Goal: Task Accomplishment & Management: Use online tool/utility

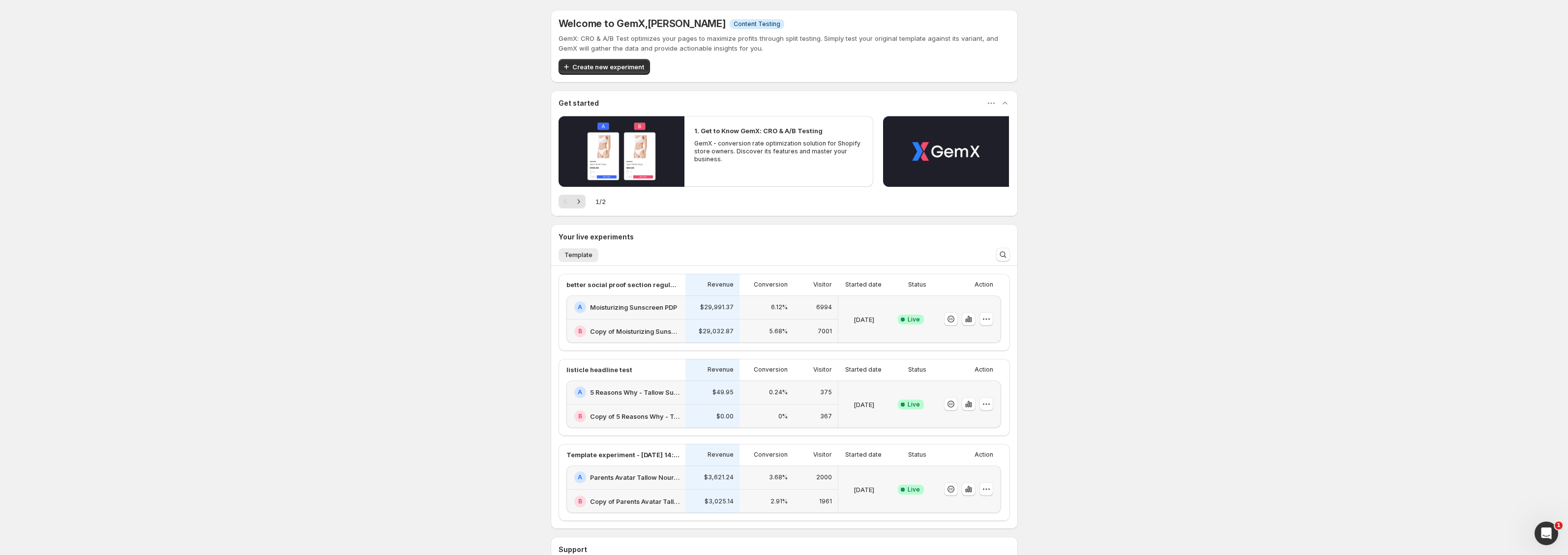
scroll to position [54, 0]
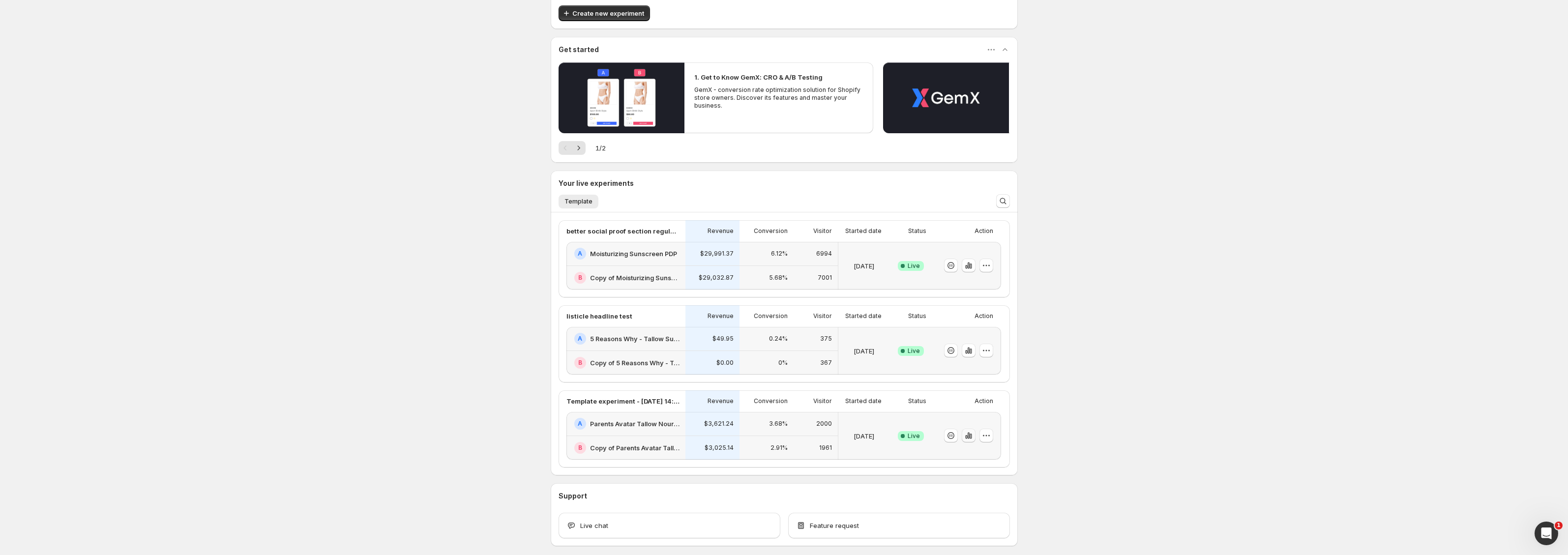
click at [973, 434] on icon "button" at bounding box center [968, 435] width 10 height 10
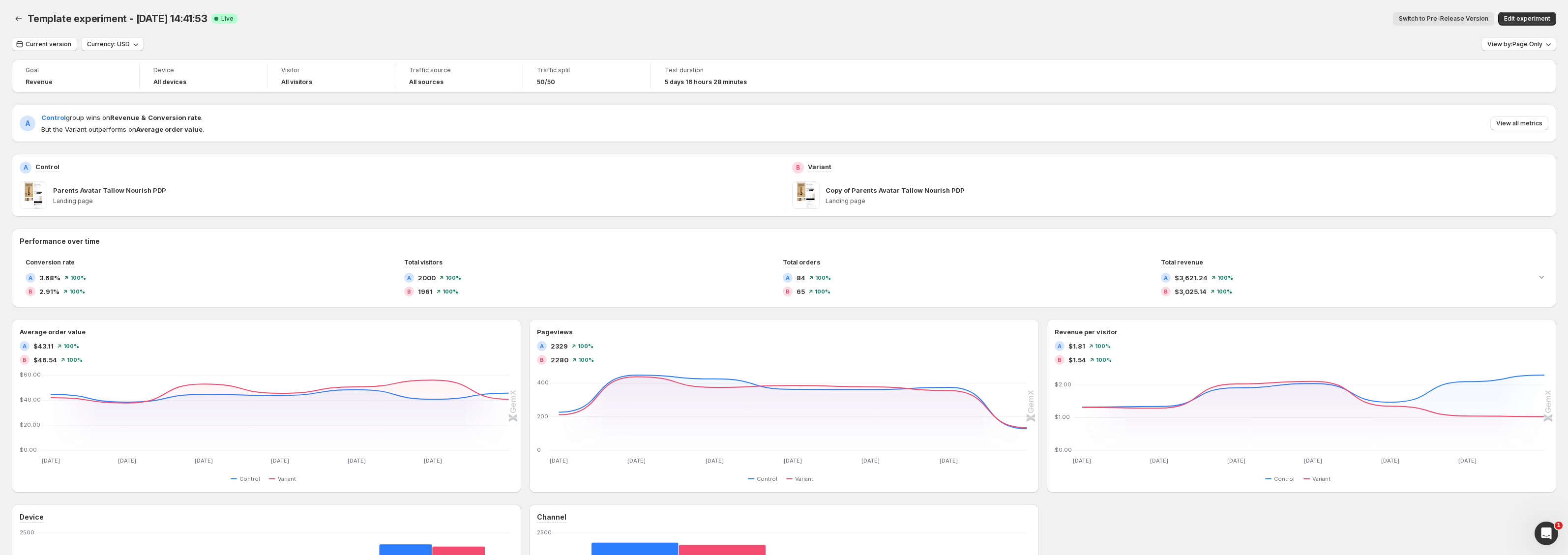
click at [1449, 23] on button "Switch to Pre-Release Version" at bounding box center [1443, 18] width 101 height 14
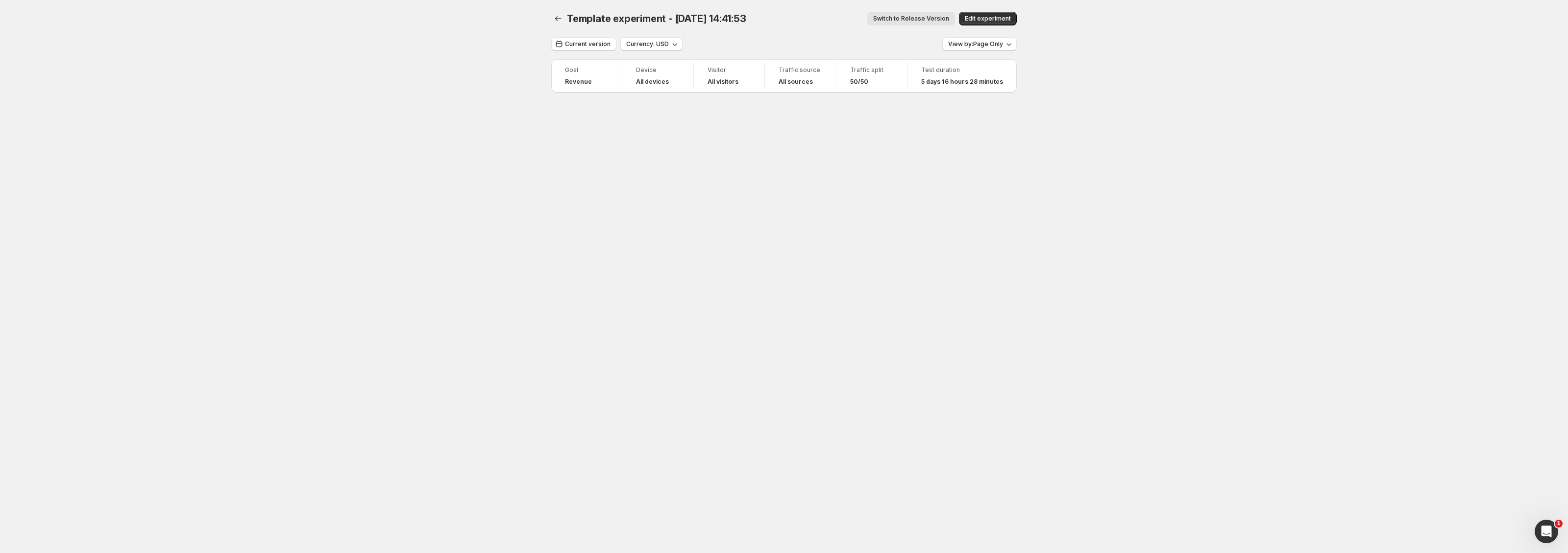
click at [975, 51] on div "View by: Page Only" at bounding box center [979, 45] width 74 height 14
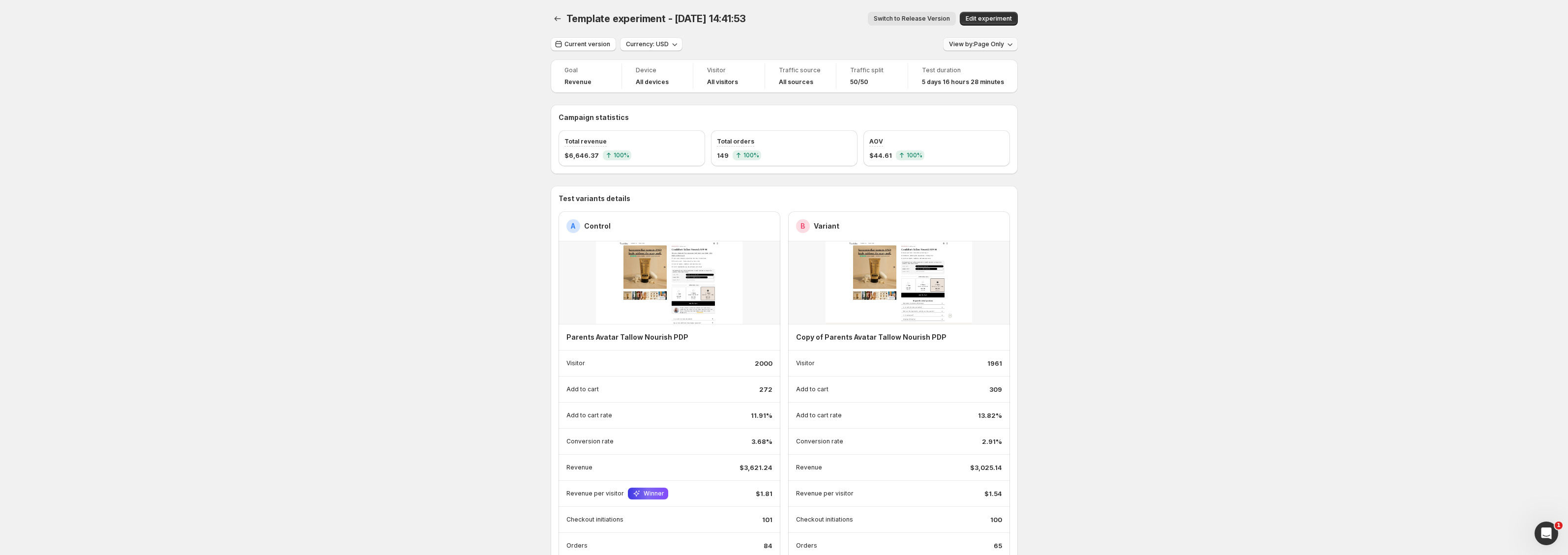
click at [979, 49] on button "View by: Page Only" at bounding box center [980, 44] width 75 height 14
click at [934, 114] on span "Session Wide Calculates metrics across the entire session, starting from the ex…" at bounding box center [916, 108] width 185 height 29
click at [562, 20] on icon "Back" at bounding box center [557, 18] width 10 height 10
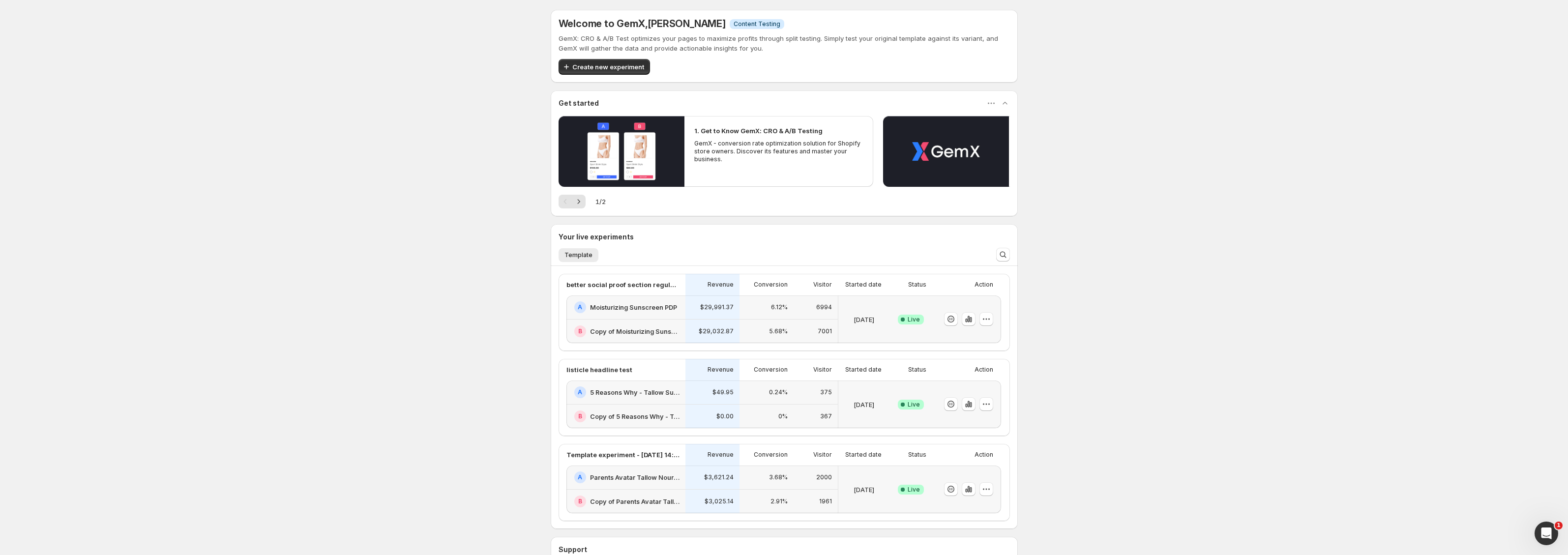
scroll to position [84, 0]
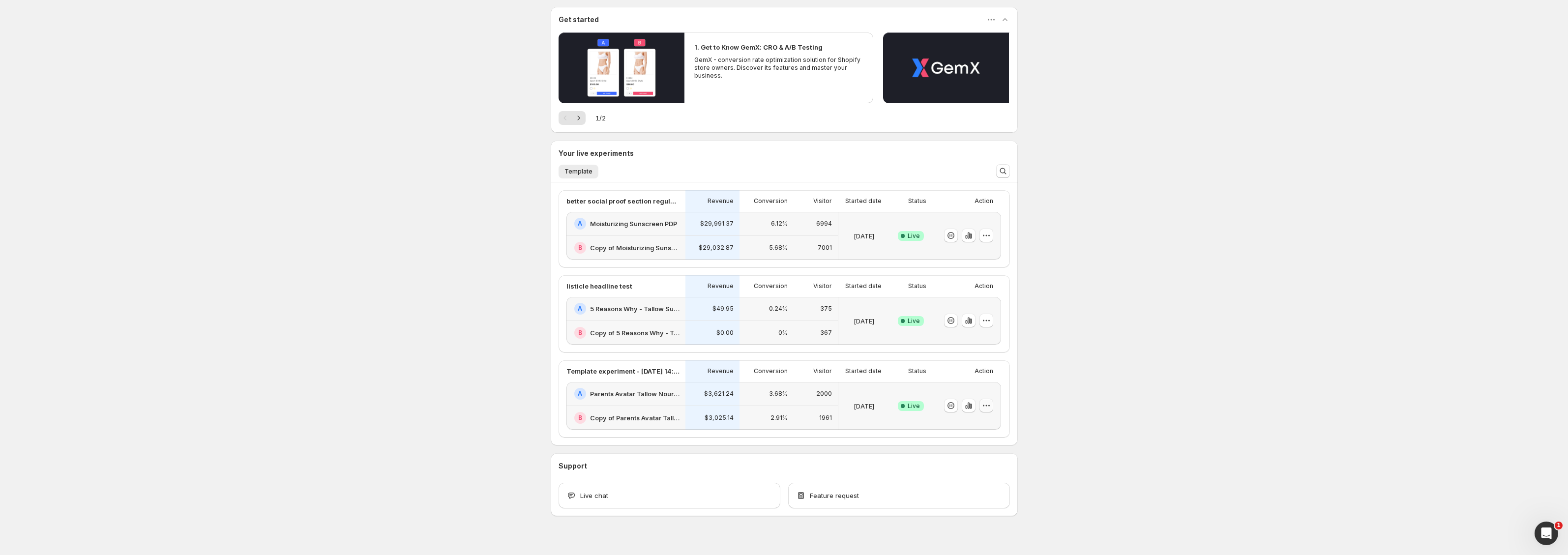
click at [991, 402] on icon "button" at bounding box center [986, 405] width 10 height 10
click at [1165, 302] on div "Welcome to GemX , [PERSON_NAME] Info Content Testing GemX: CRO & A/B Test optim…" at bounding box center [784, 243] width 1568 height 653
click at [990, 404] on icon "button" at bounding box center [986, 405] width 10 height 10
click at [988, 478] on span "Choose winner" at bounding box center [970, 476] width 47 height 8
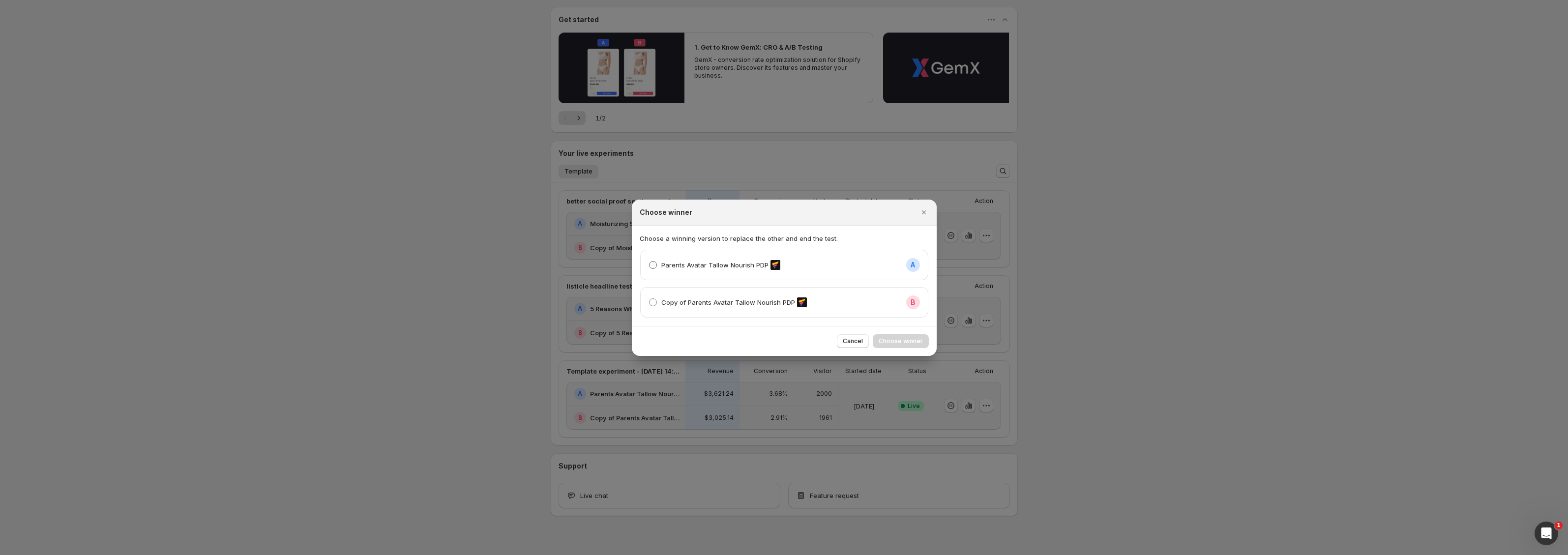
click at [711, 262] on p "Parents Avatar Tallow Nourish PDP" at bounding box center [714, 265] width 107 height 10
click at [896, 345] on button "Choose winner" at bounding box center [901, 341] width 56 height 14
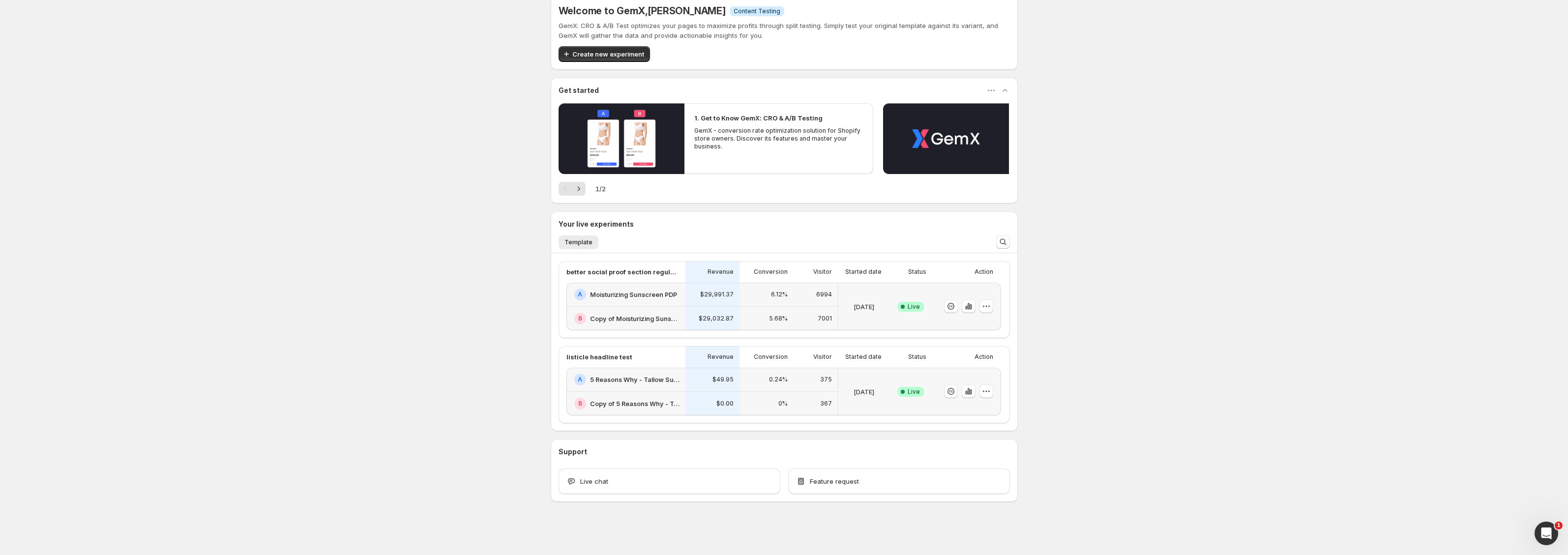
scroll to position [13, 0]
